Goal: Task Accomplishment & Management: Use online tool/utility

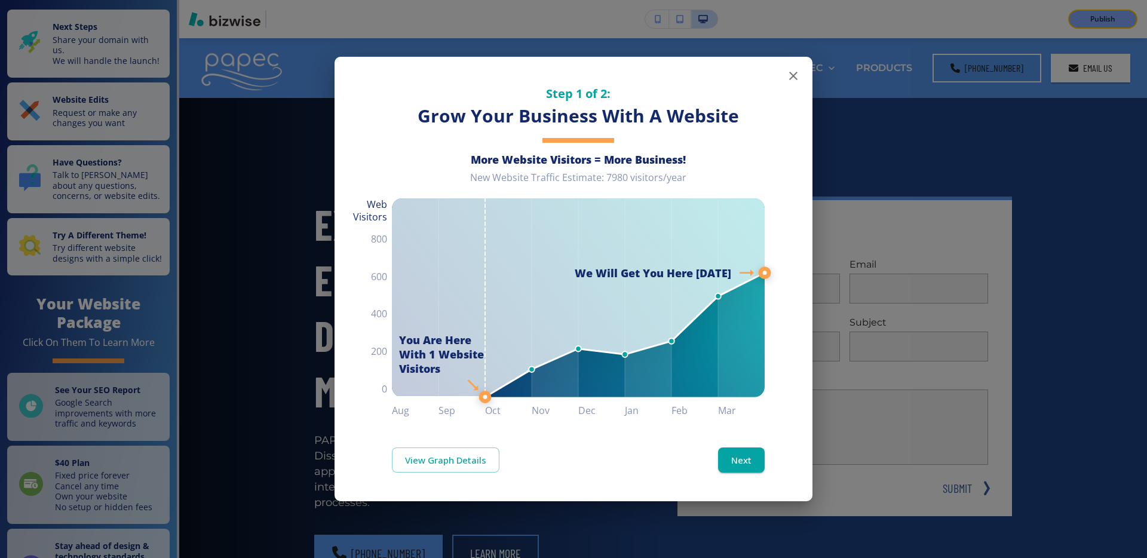
click at [789, 77] on icon "button" at bounding box center [793, 76] width 14 height 14
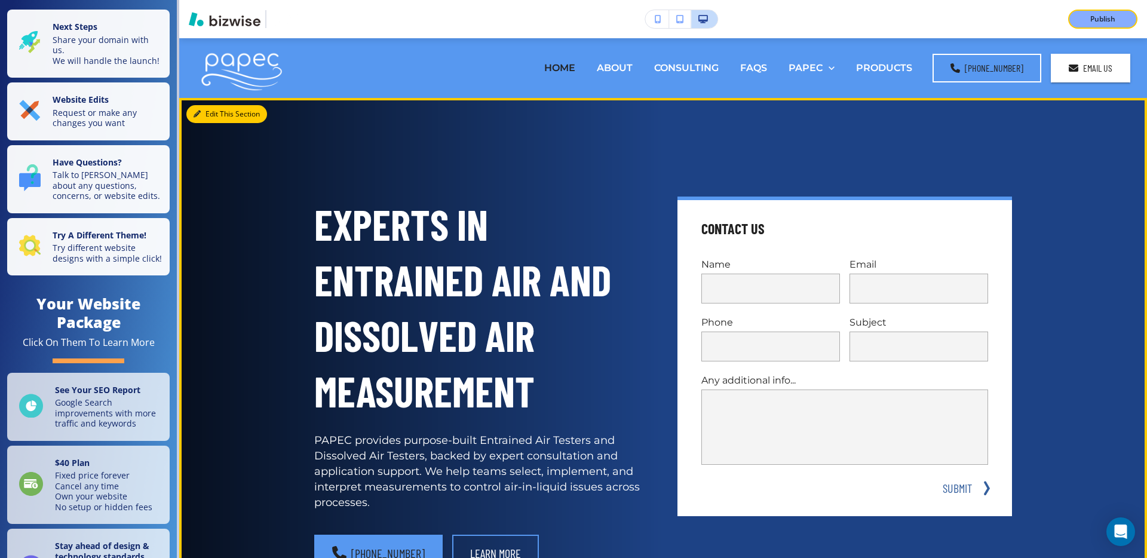
click at [203, 117] on button "Edit This Section" at bounding box center [226, 114] width 81 height 18
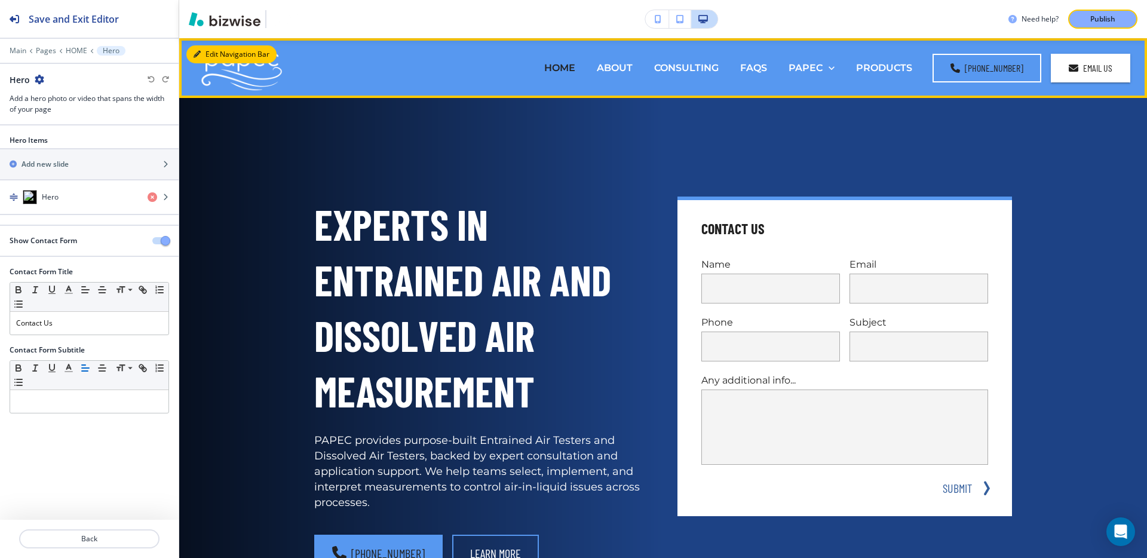
click at [206, 55] on button "Edit Navigation Bar" at bounding box center [231, 54] width 90 height 18
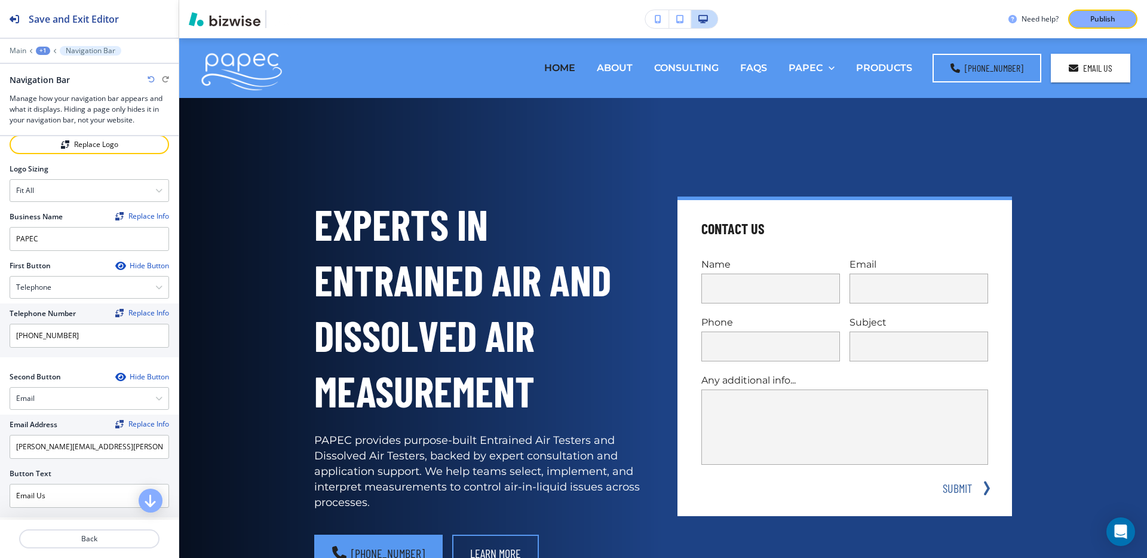
scroll to position [128, 0]
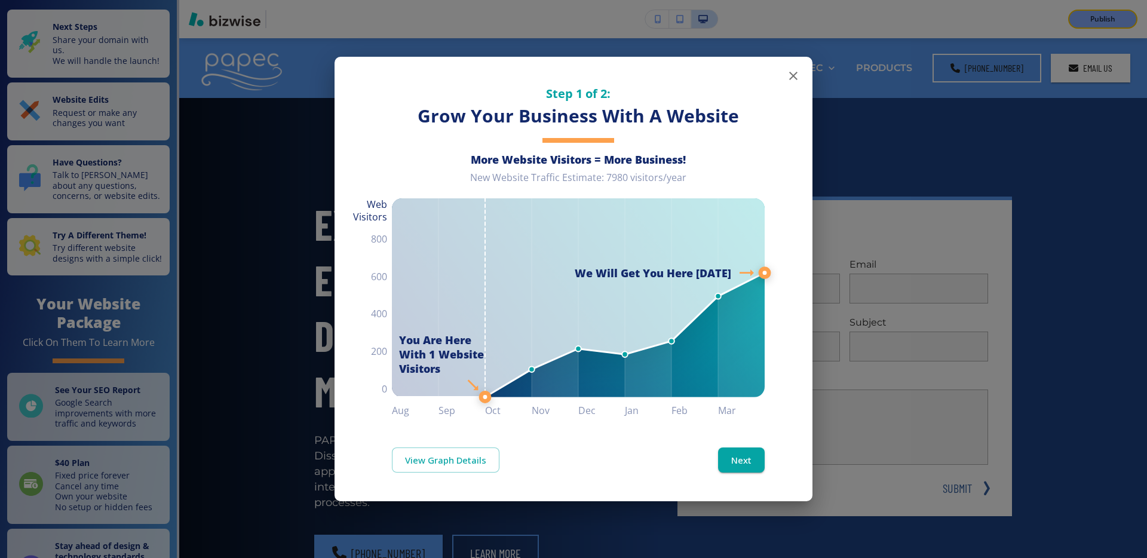
click at [795, 69] on icon "button" at bounding box center [793, 76] width 14 height 14
click at [792, 75] on icon "button" at bounding box center [793, 76] width 8 height 8
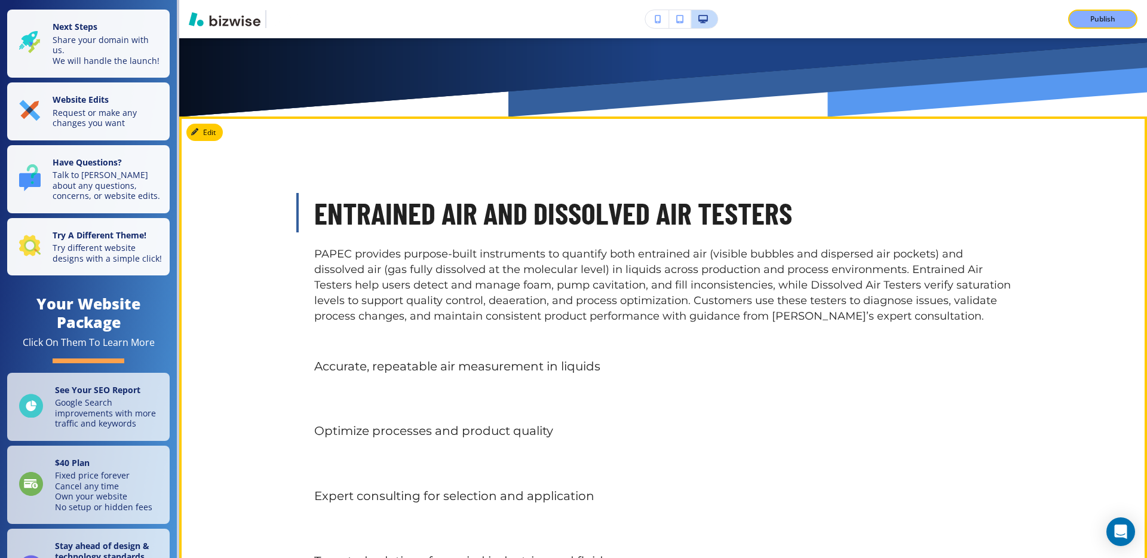
scroll to position [626, 0]
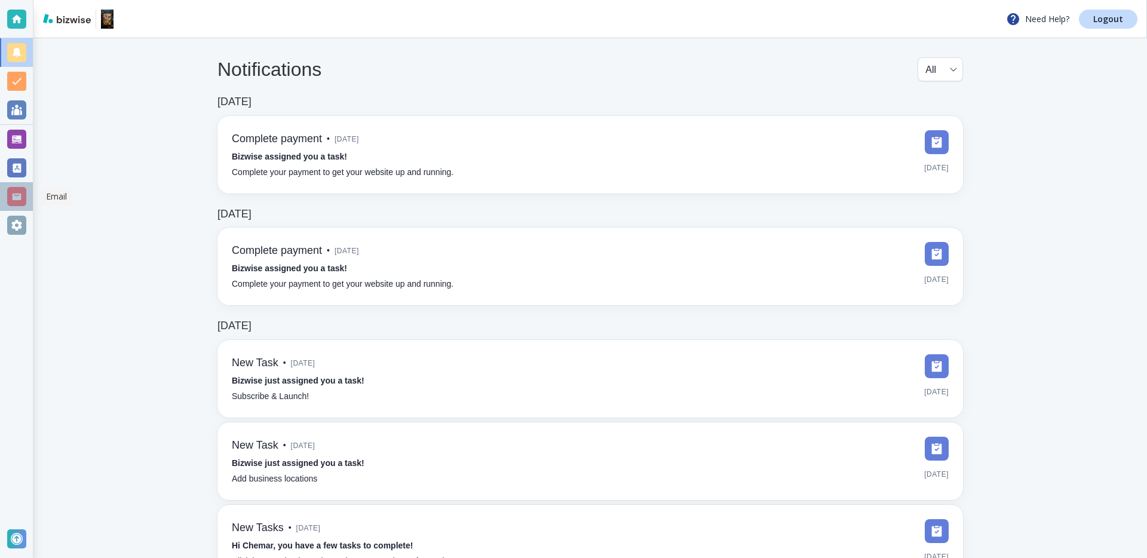
click at [23, 196] on div at bounding box center [16, 196] width 19 height 19
